Goal: Task Accomplishment & Management: Manage account settings

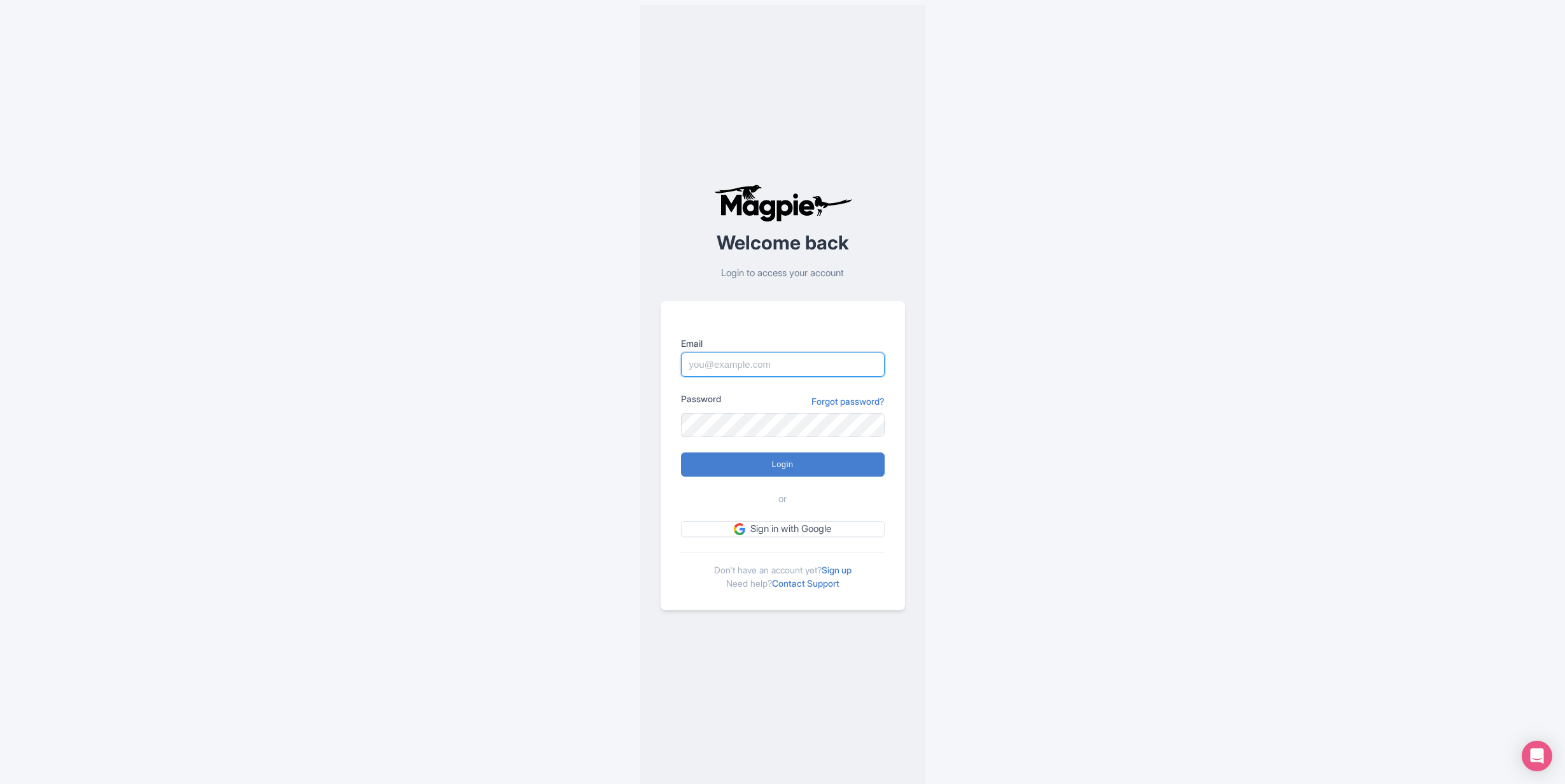
type input "info@tomis.tech"
click at [395, 305] on div "Welcome back Login to access your account Email info@tomis.tech Password Forgot…" at bounding box center [783, 397] width 815 height 794
click at [776, 464] on input "Login" at bounding box center [783, 465] width 204 height 24
type input "Logging in..."
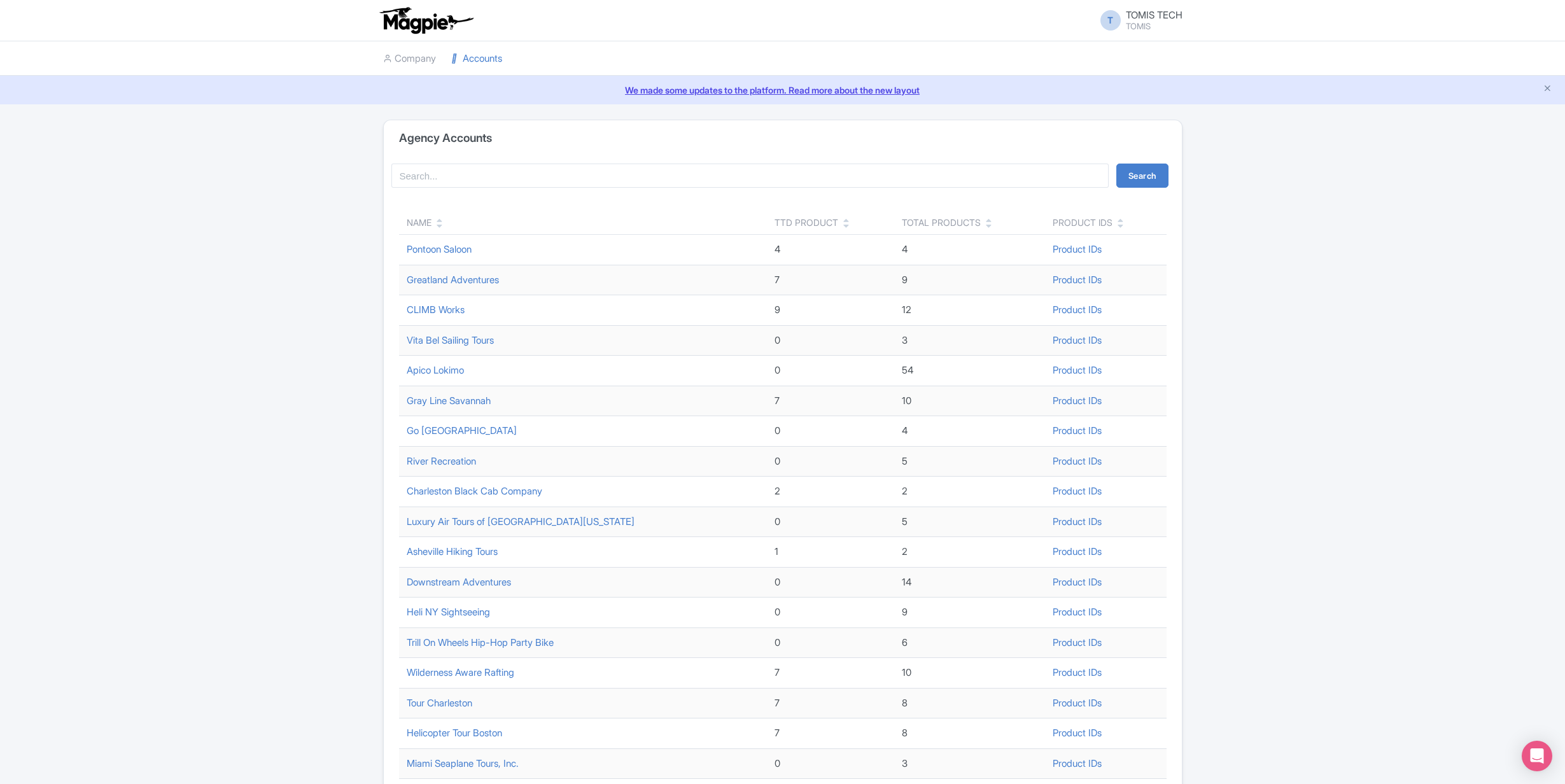
click at [441, 225] on icon at bounding box center [439, 226] width 6 height 9
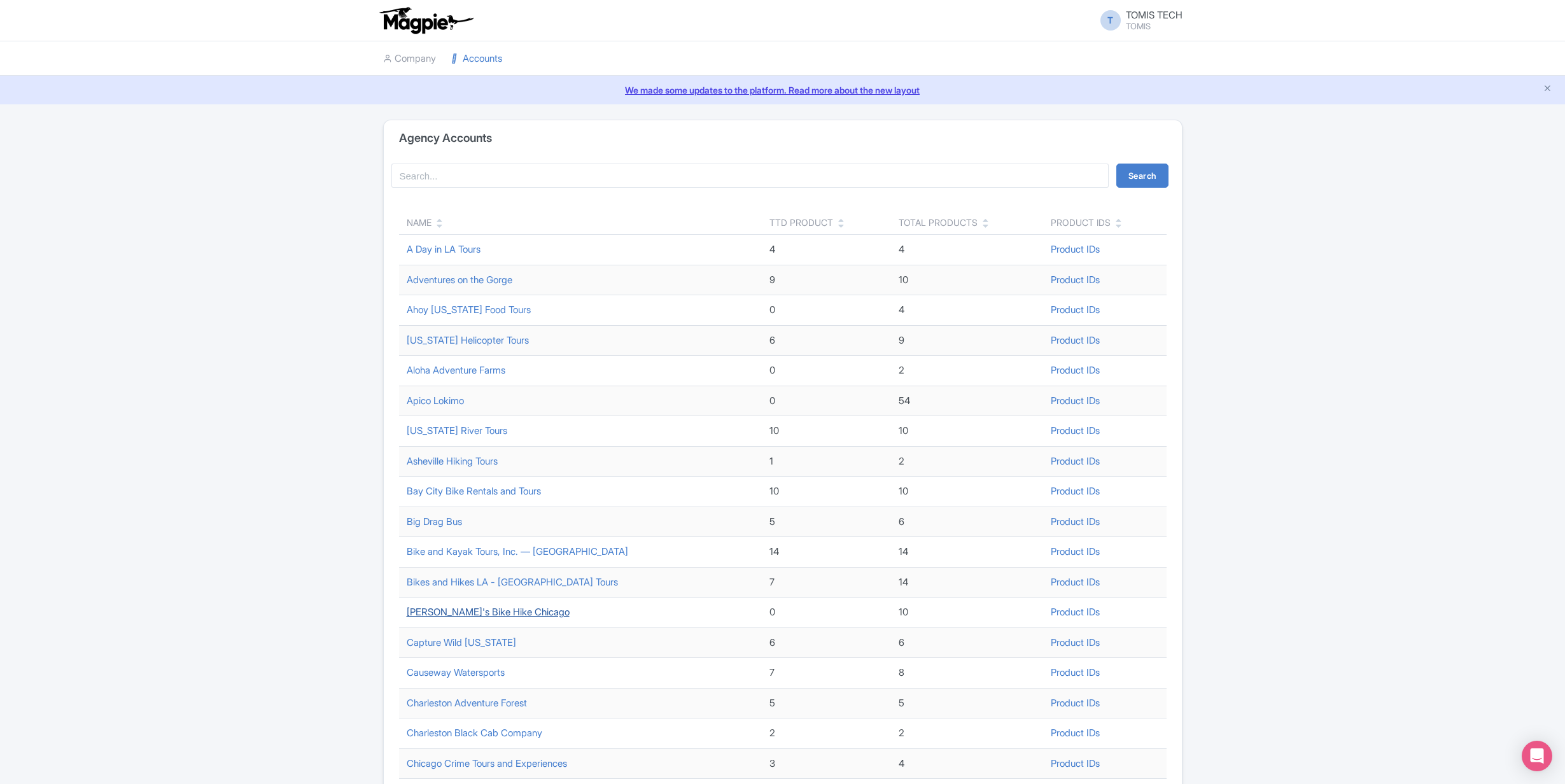
click at [472, 615] on link "[PERSON_NAME]'s Bike Hike Chicago" at bounding box center [488, 612] width 163 height 12
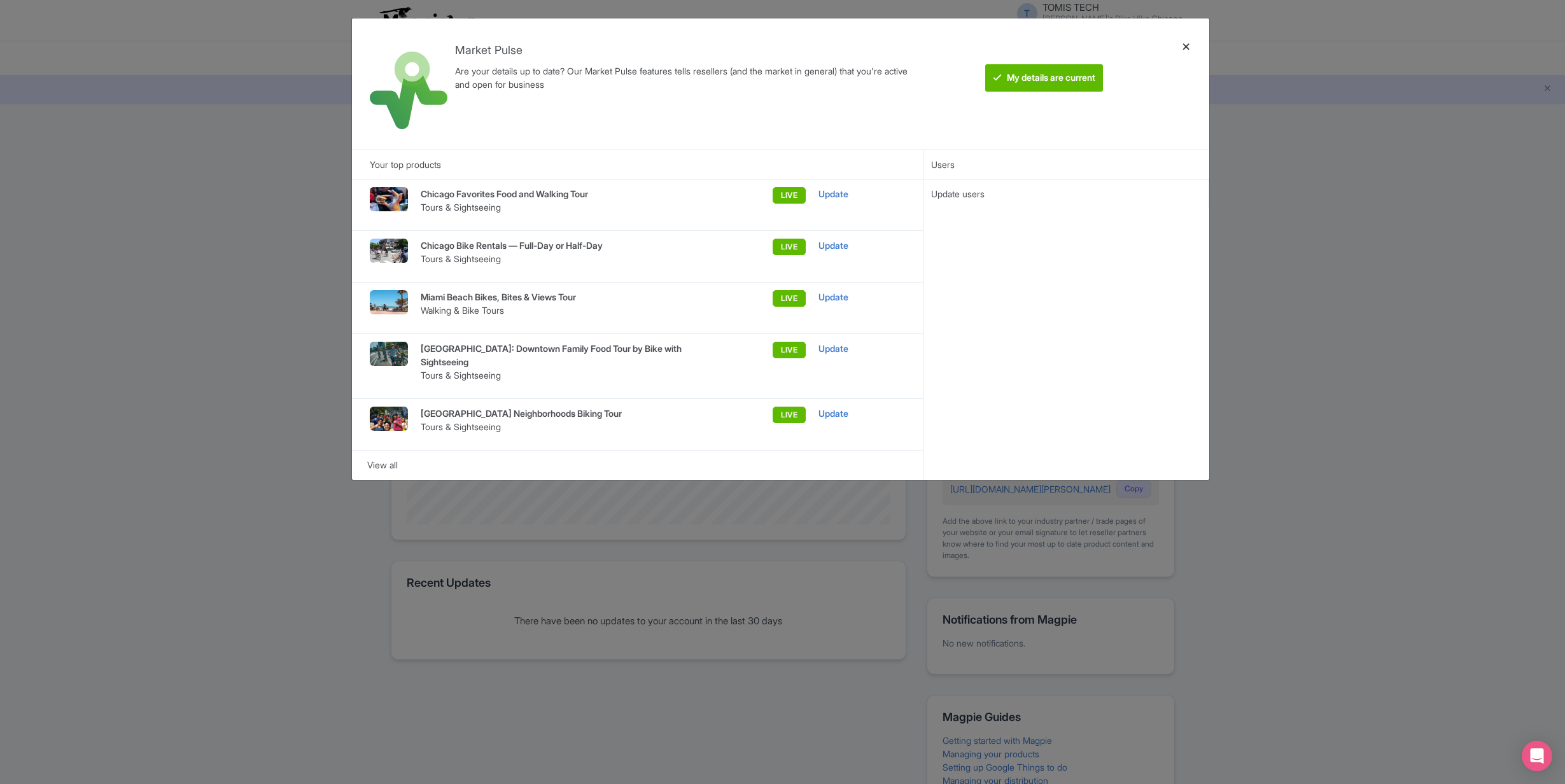
click at [1186, 46] on div at bounding box center [1186, 84] width 31 height 111
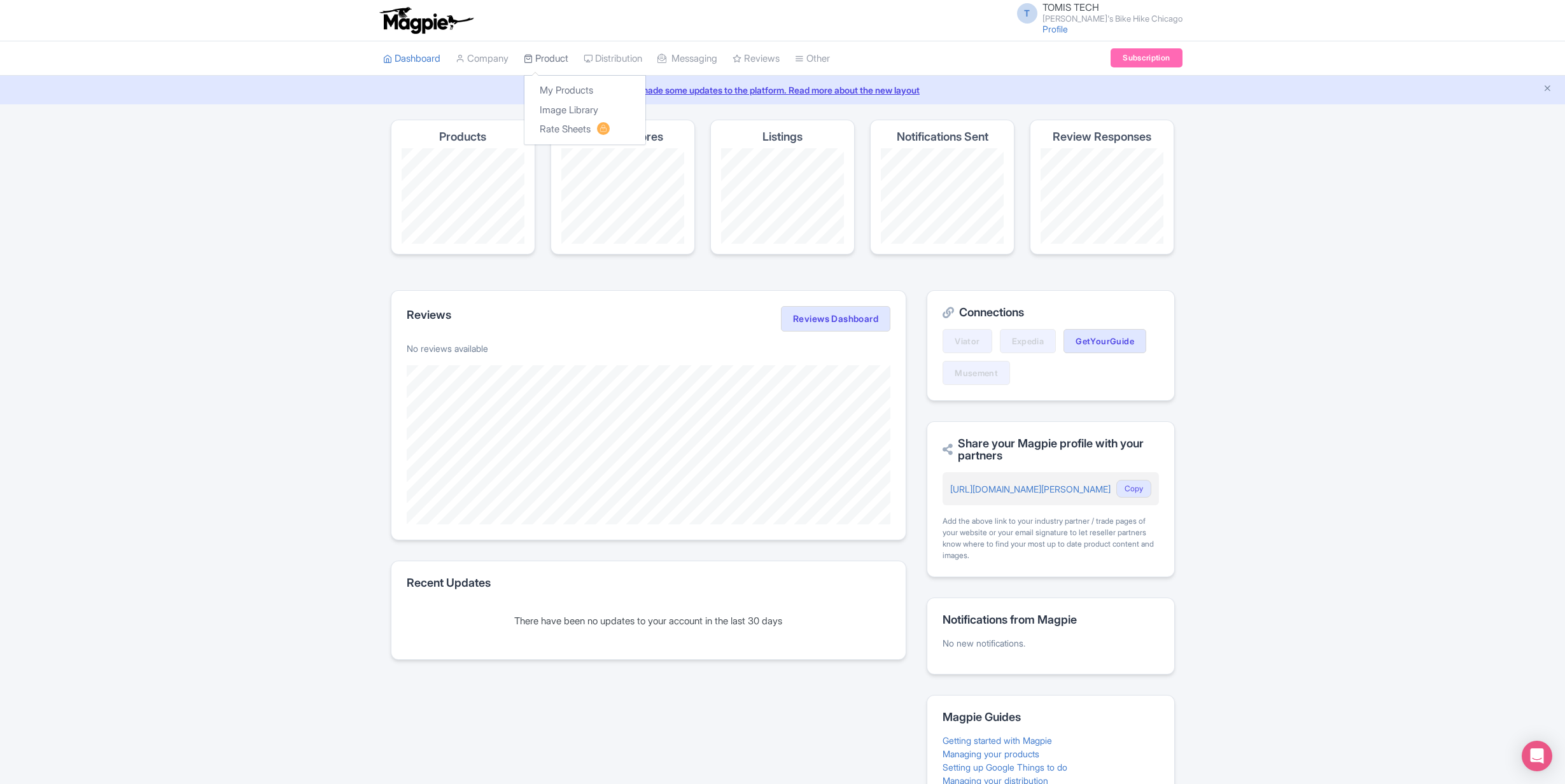
click at [549, 66] on link "Product" at bounding box center [546, 59] width 45 height 35
